Goal: Information Seeking & Learning: Check status

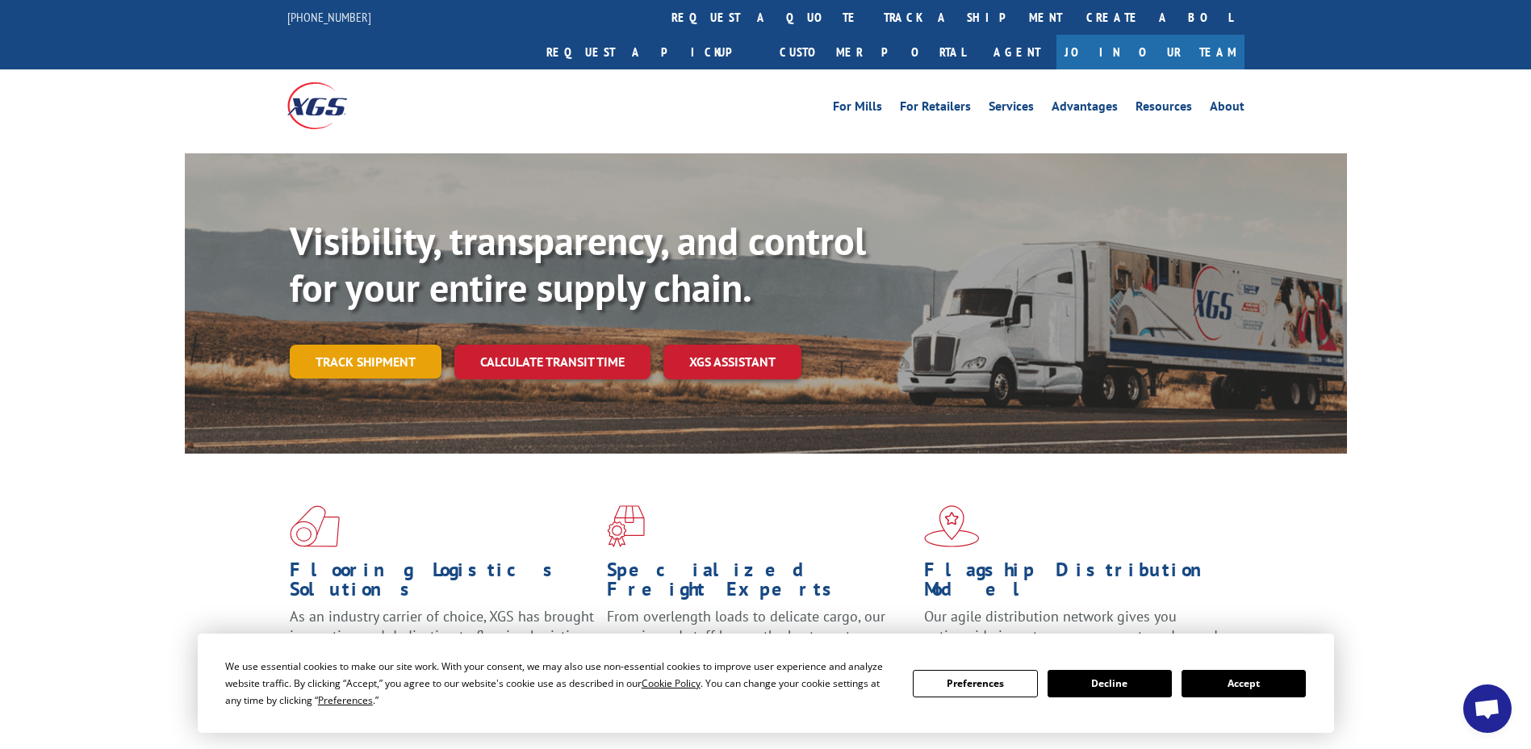
click at [368, 345] on link "Track shipment" at bounding box center [366, 362] width 152 height 34
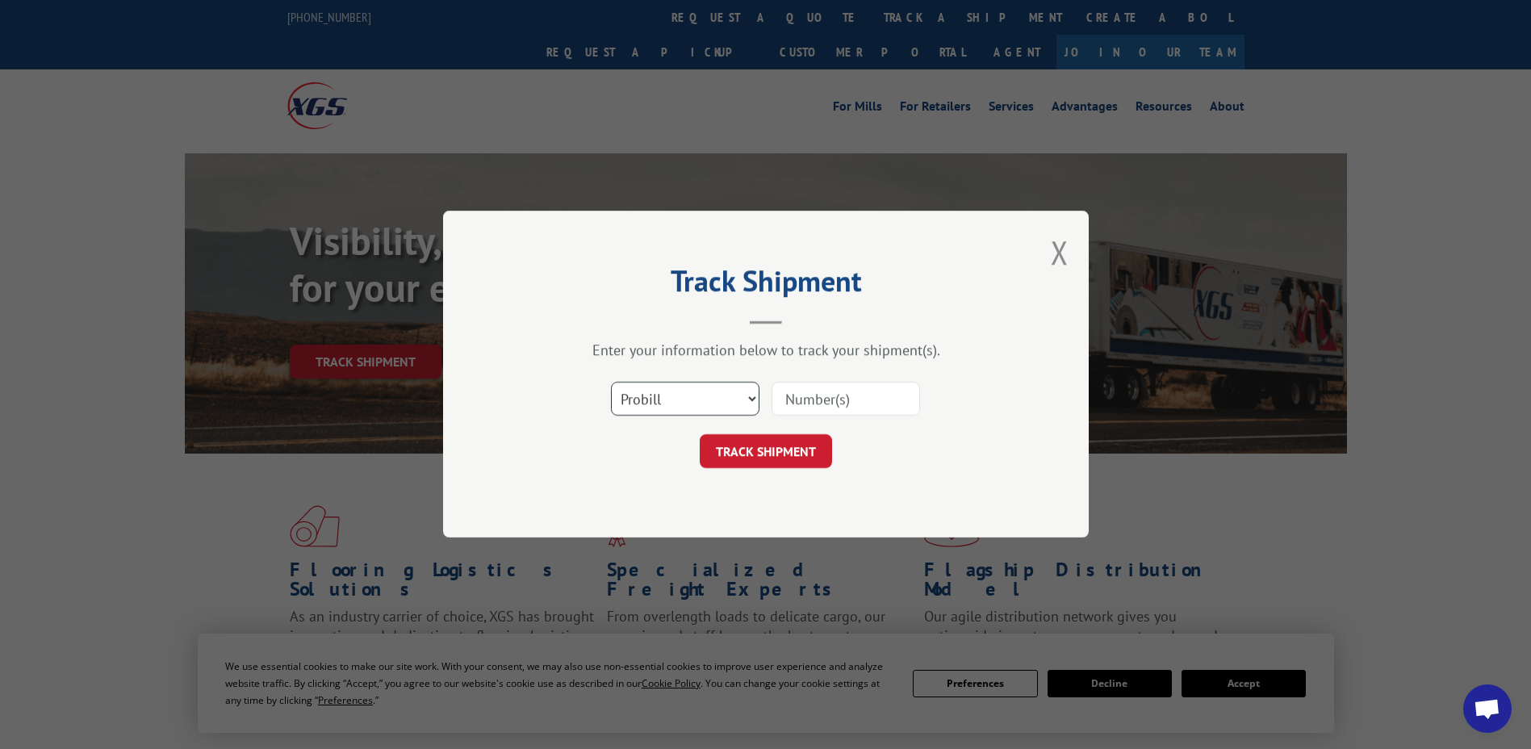
click at [744, 403] on select "Select category... Probill BOL PO" at bounding box center [685, 399] width 148 height 34
select select "po"
click at [611, 382] on select "Select category... Probill BOL PO" at bounding box center [685, 399] width 148 height 34
click at [832, 395] on input at bounding box center [845, 399] width 148 height 34
type input "296571695"
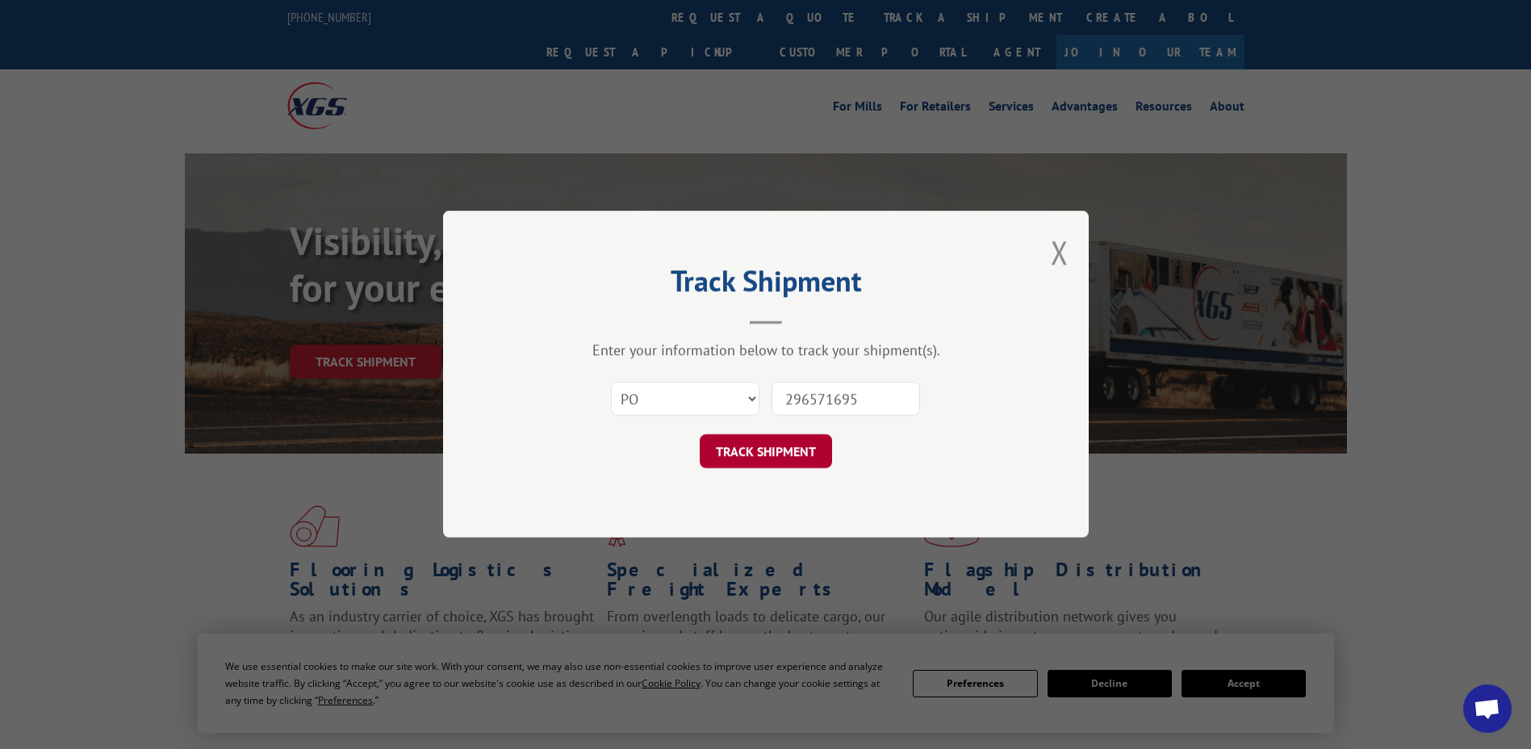
click at [739, 463] on button "TRACK SHIPMENT" at bounding box center [766, 452] width 132 height 34
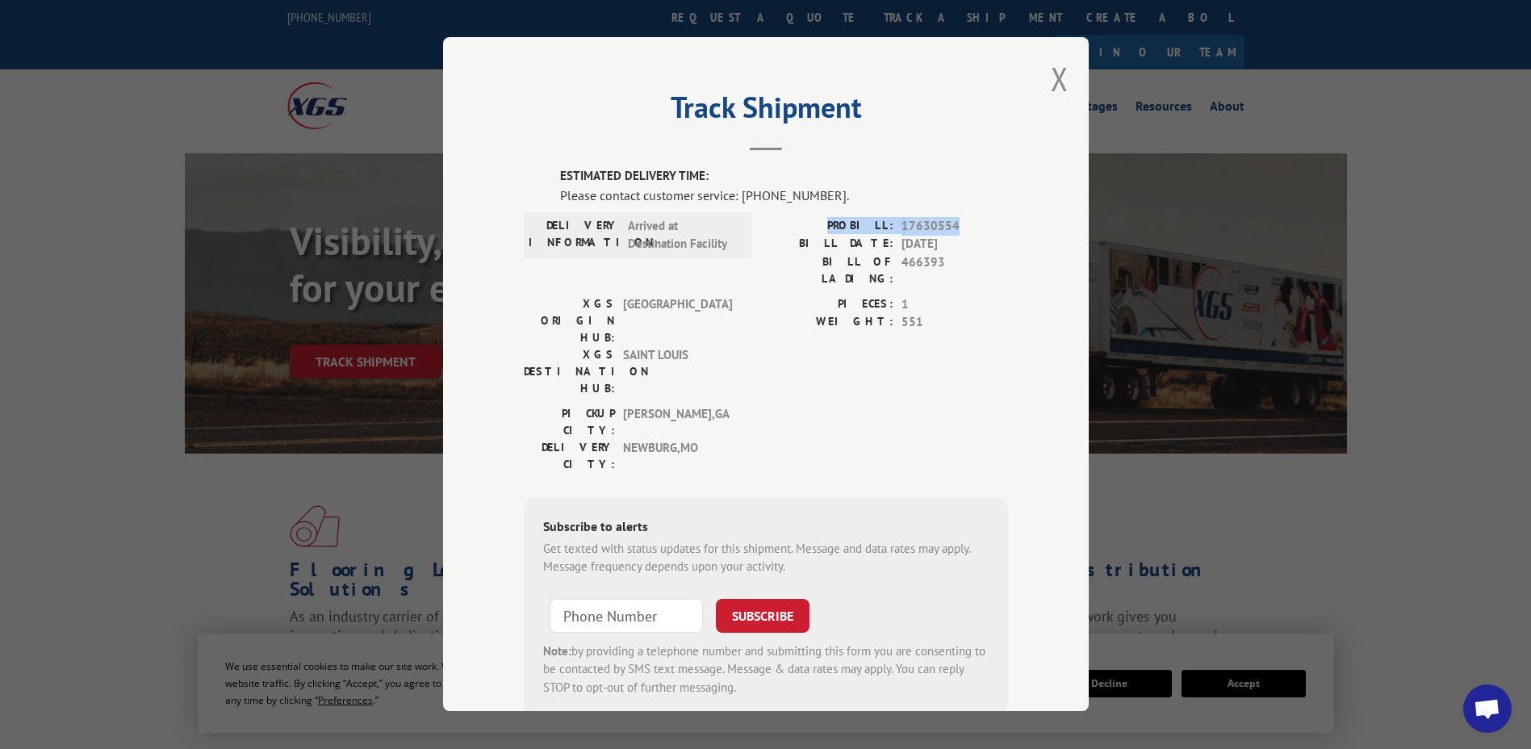
drag, startPoint x: 959, startPoint y: 227, endPoint x: 831, endPoint y: 219, distance: 127.7
click at [831, 219] on div "PROBILL: 17630554" at bounding box center [887, 226] width 242 height 19
copy div "PROBILL: 17630554"
click at [1051, 90] on button "Close modal" at bounding box center [1060, 78] width 18 height 43
